Goal: Information Seeking & Learning: Learn about a topic

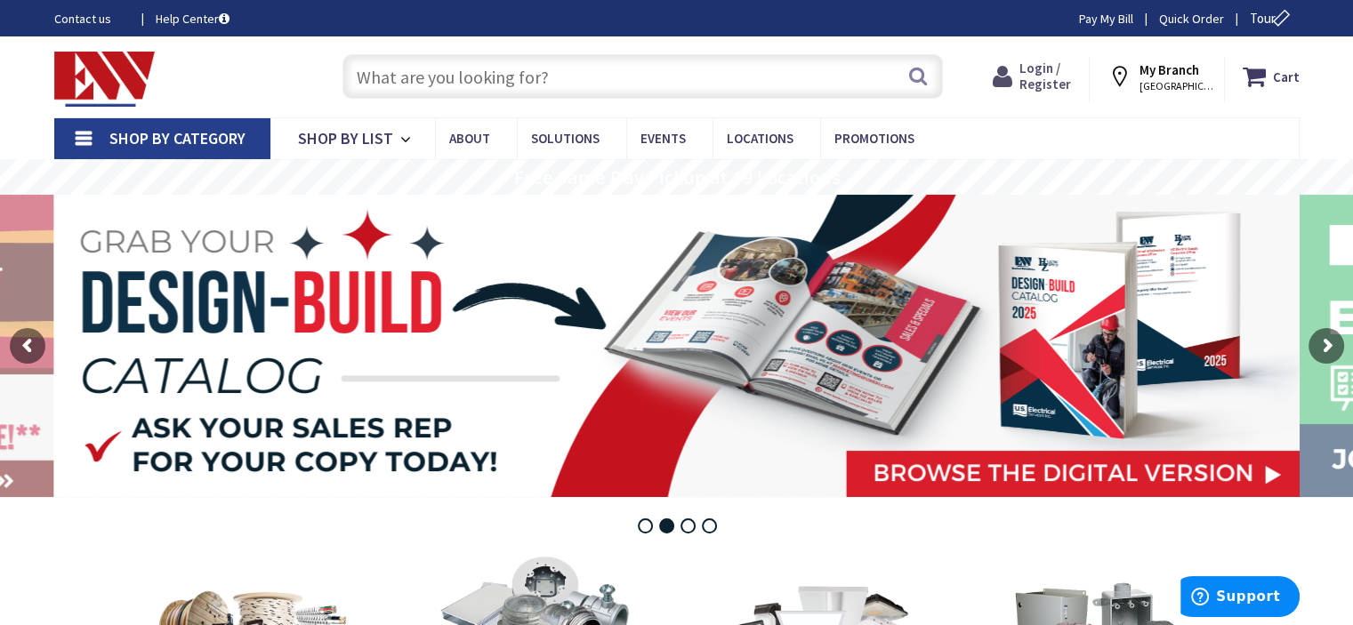
click at [1049, 71] on span "Login / Register" at bounding box center [1045, 76] width 52 height 33
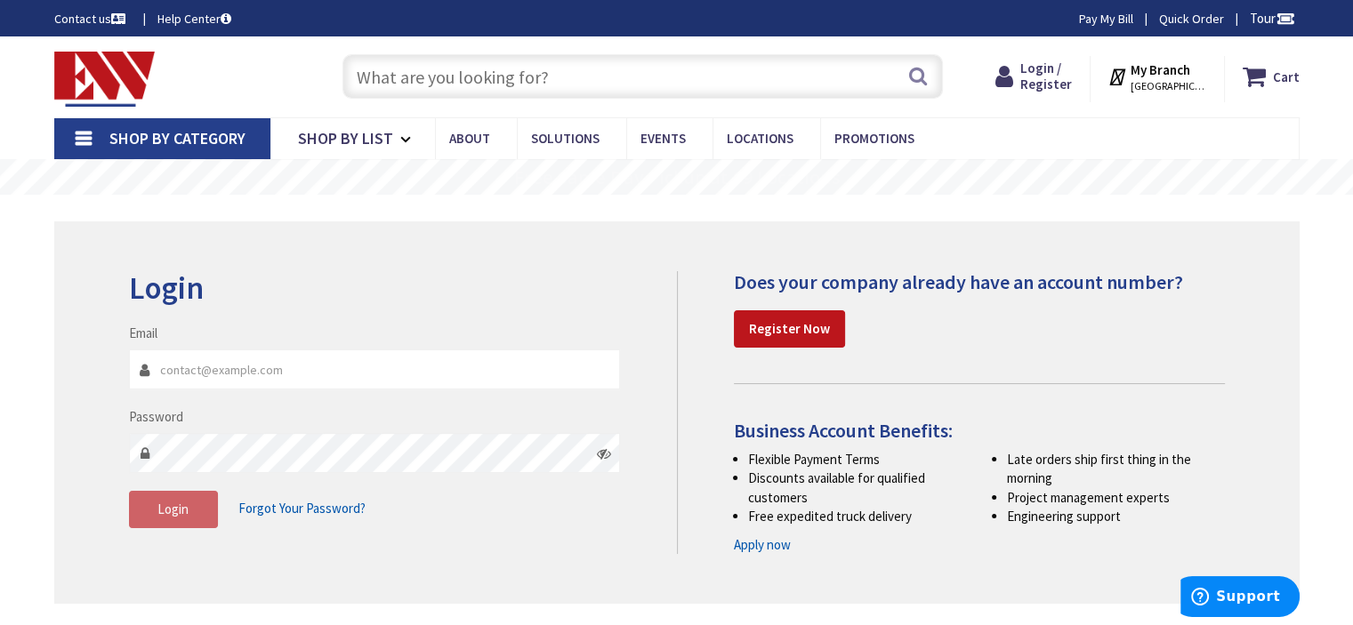
click at [377, 365] on input "Email" at bounding box center [375, 369] width 492 height 40
type input "contact@modernelectricct.com"
click at [191, 522] on button "Login" at bounding box center [173, 509] width 89 height 37
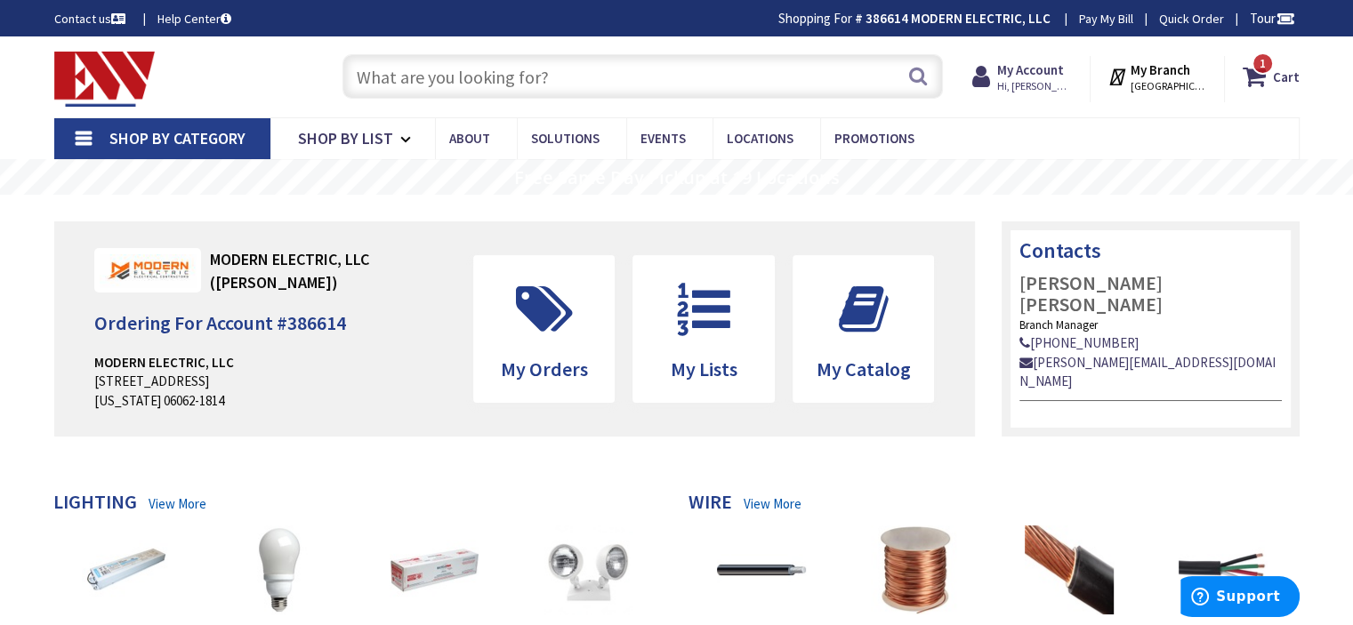
click at [520, 68] on input "text" at bounding box center [642, 76] width 600 height 44
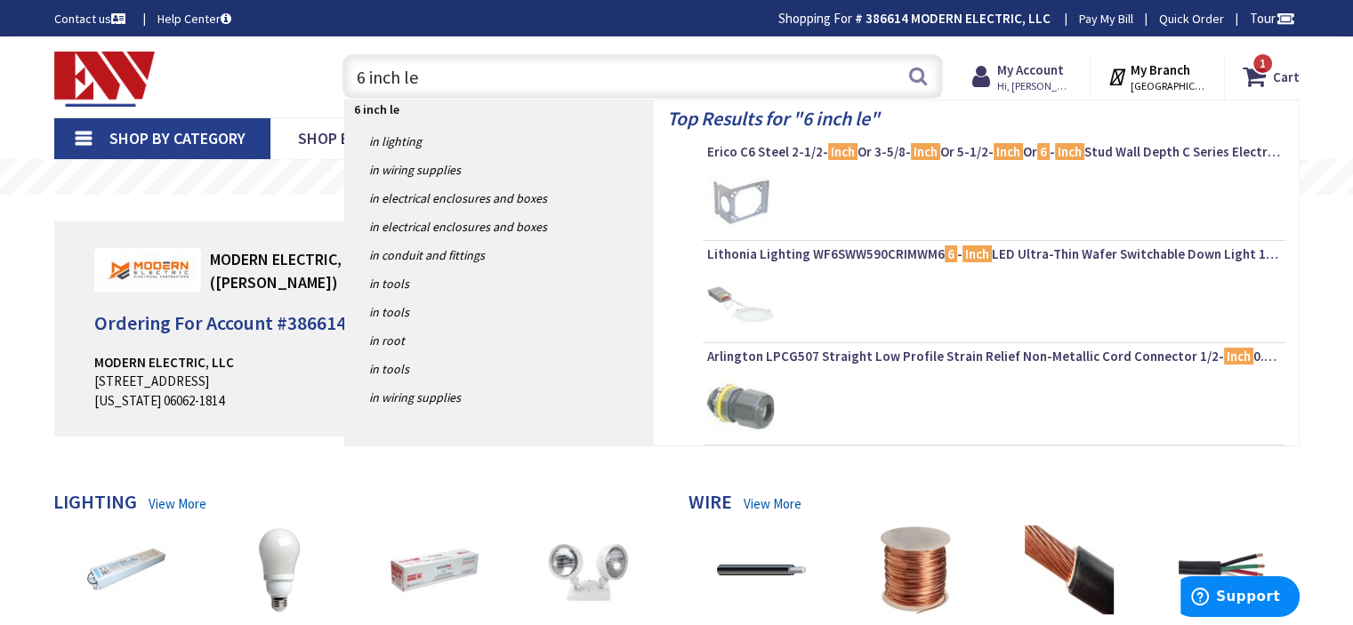
type input "6 inch led"
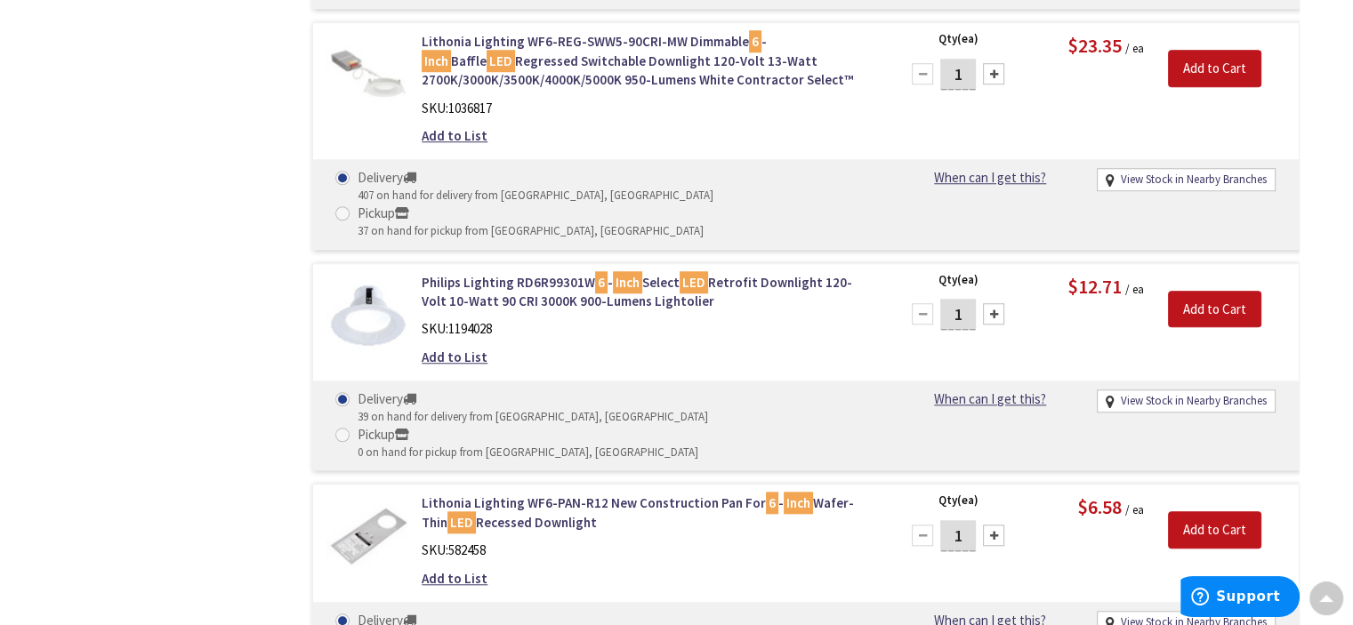
scroll to position [1482, 0]
click at [544, 274] on link "Philips Lighting RD6R99301W 6 - Inch Select LED Retrofit Downlight 120-Volt 10-…" at bounding box center [648, 293] width 453 height 38
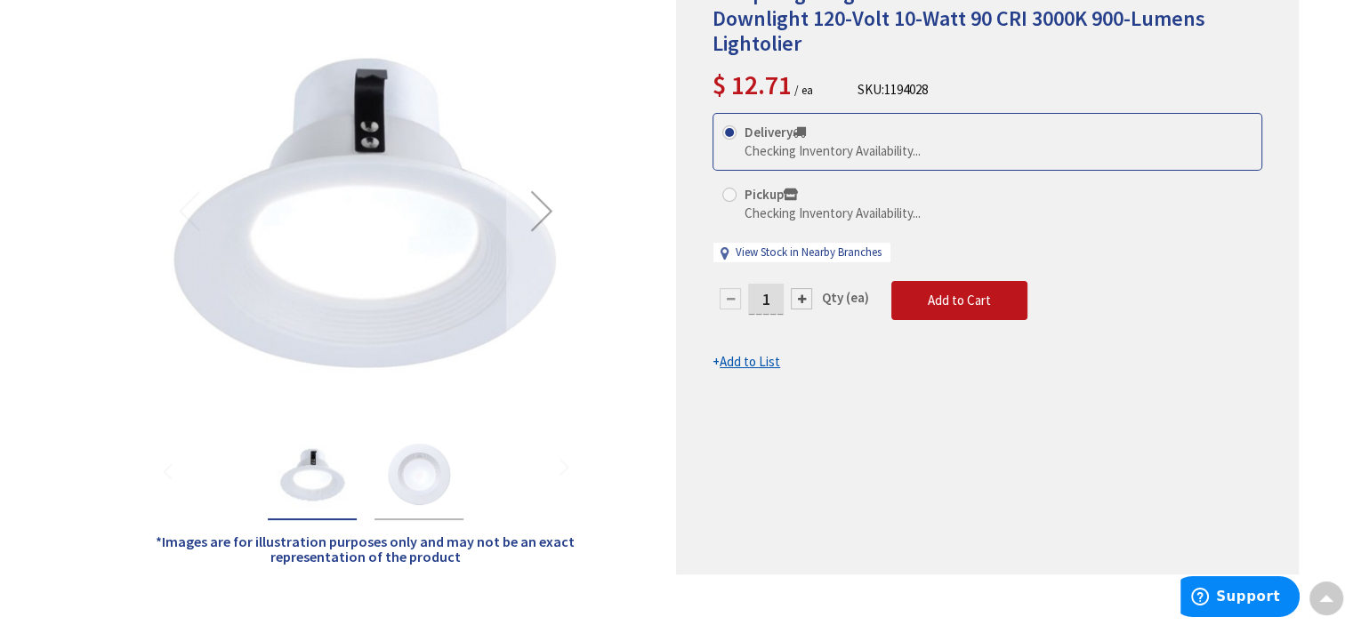
scroll to position [148, 0]
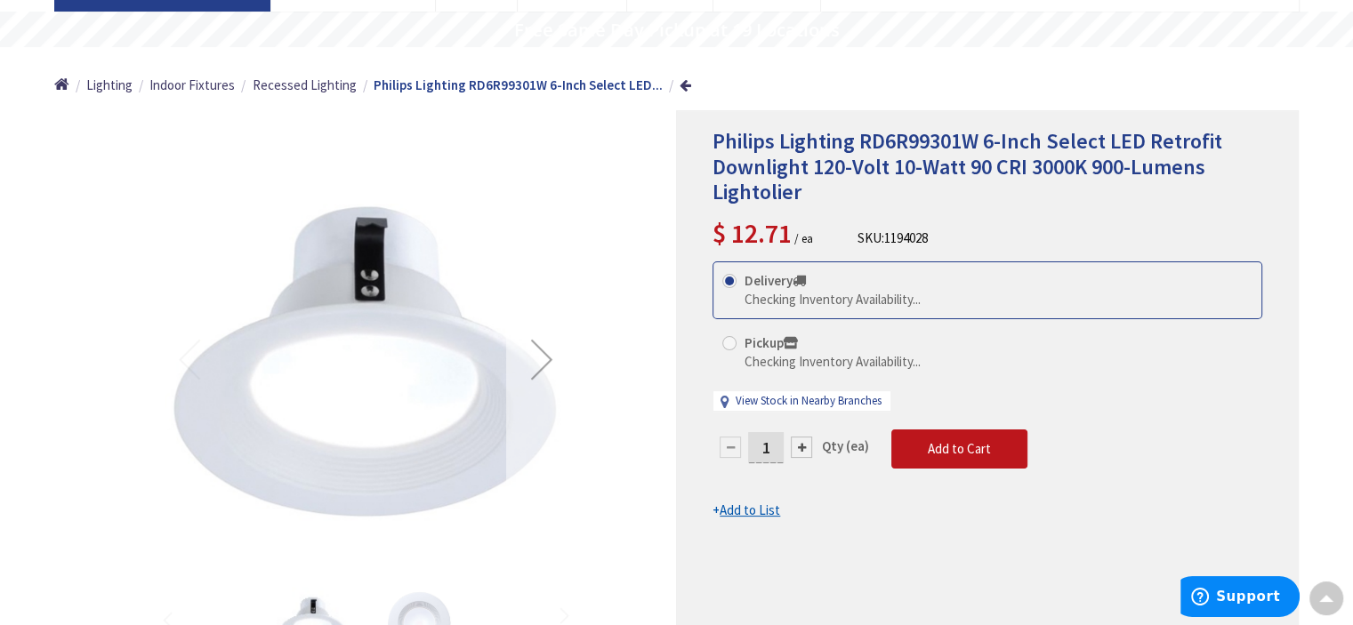
click at [537, 362] on div "Next" at bounding box center [541, 359] width 71 height 71
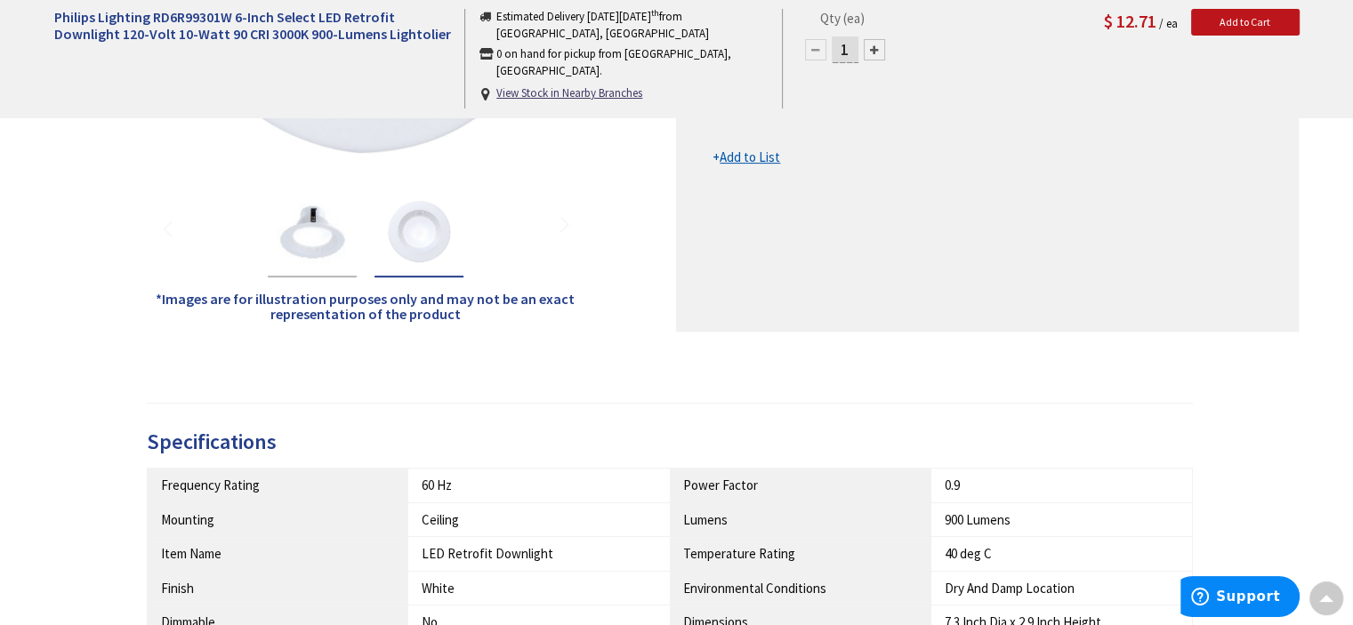
scroll to position [741, 0]
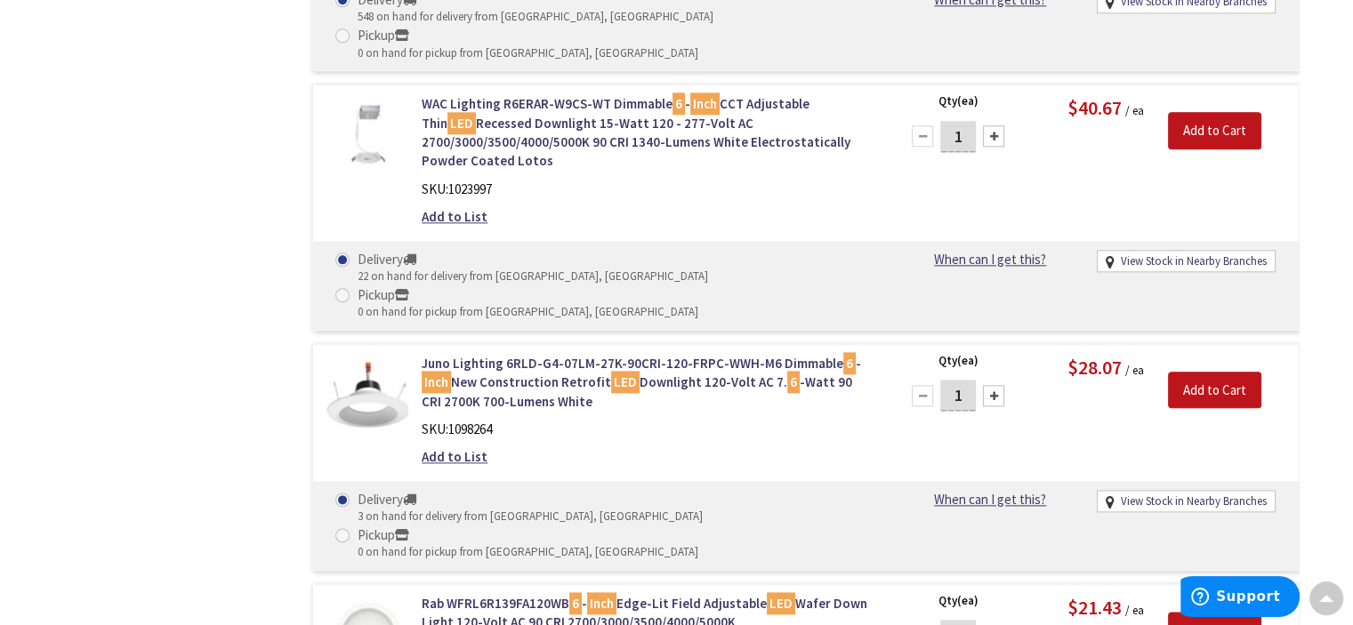
scroll to position [2252, 0]
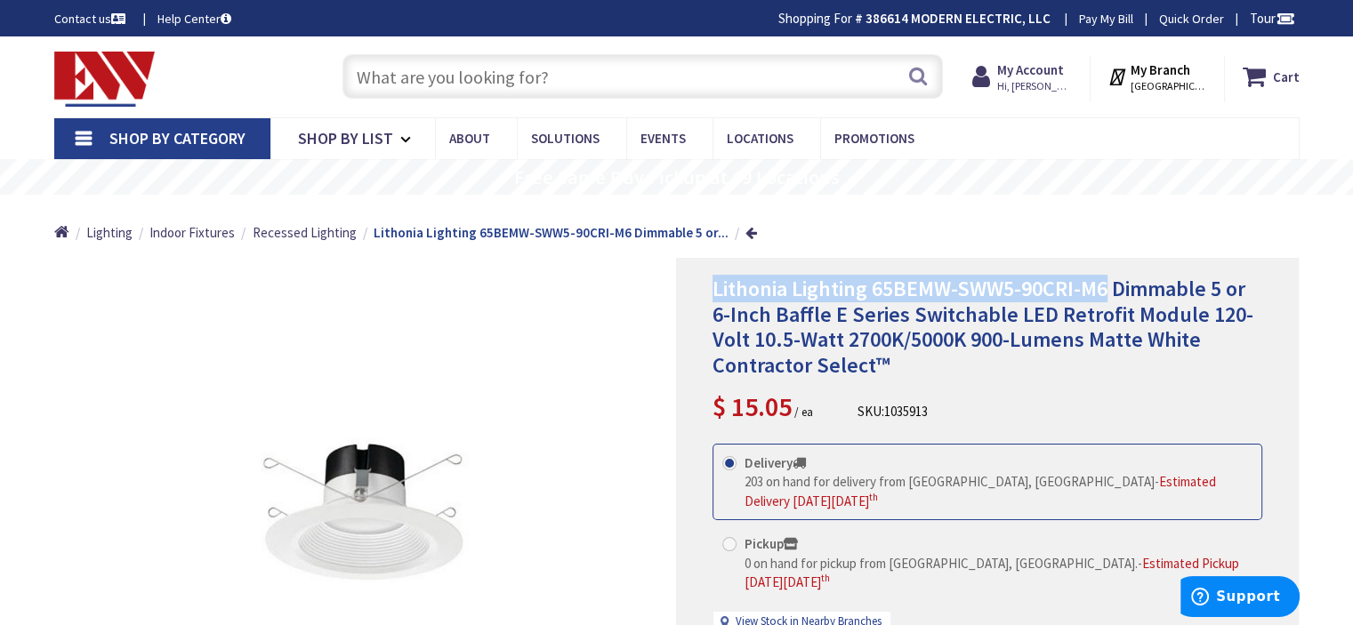
drag, startPoint x: 1104, startPoint y: 289, endPoint x: 707, endPoint y: 295, distance: 397.6
click at [707, 295] on div "Lithonia Lighting 65BEMW-SWW5-90CRI-M6 Dimmable 5 or 6-Inch Baffle E Series Swi…" at bounding box center [987, 564] width 623 height 613
copy span "Lithonia Lighting 65BEMW-SWW5-90CRI-M6"
